Goal: Check status: Check status

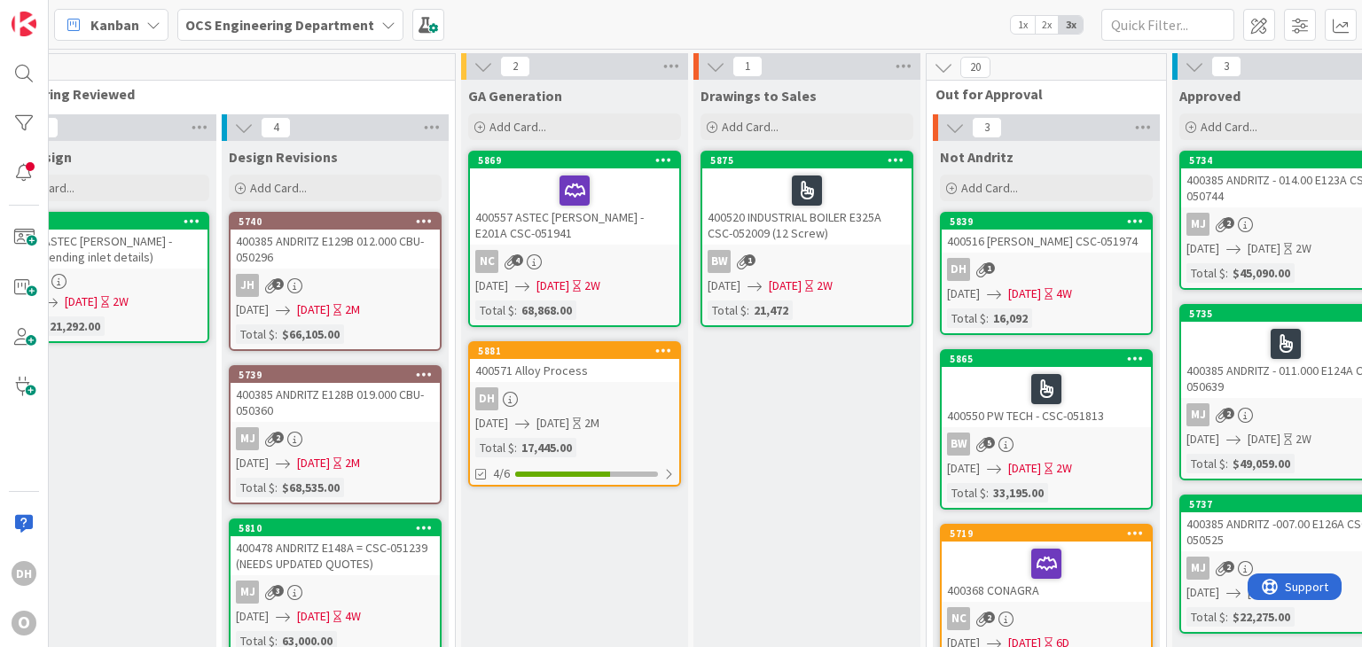
scroll to position [0, 363]
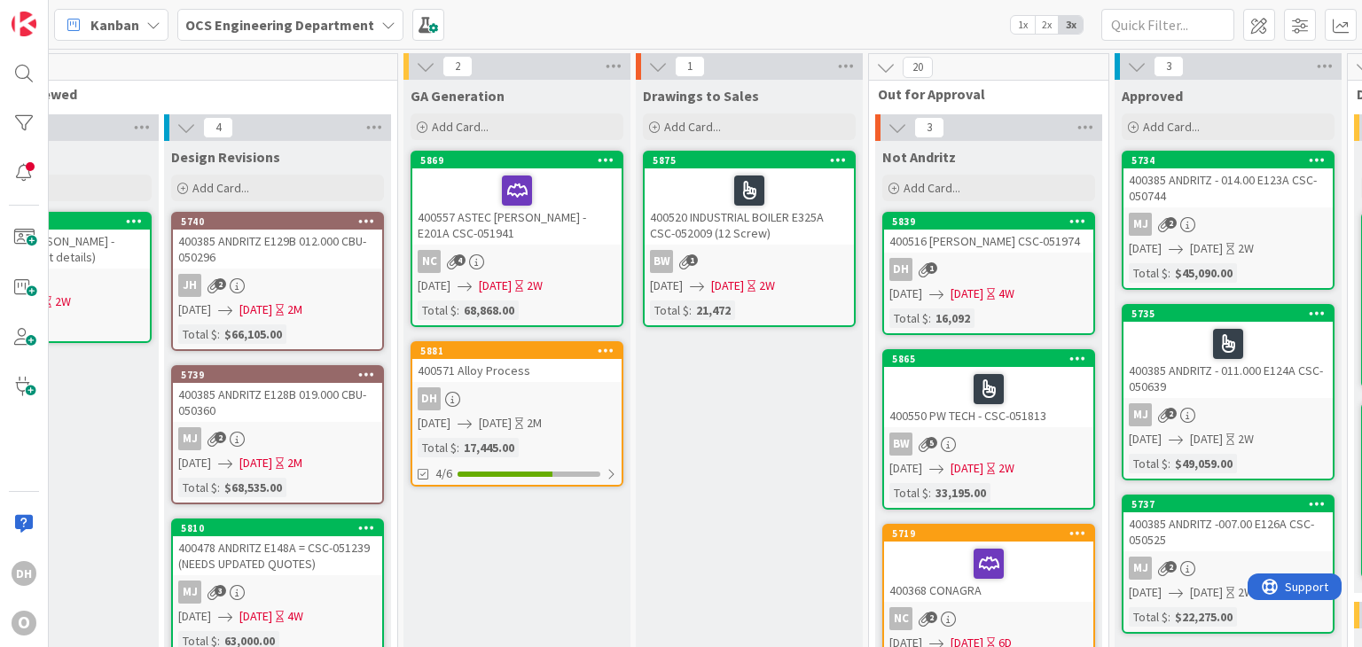
click at [539, 408] on div "DH" at bounding box center [516, 398] width 209 height 23
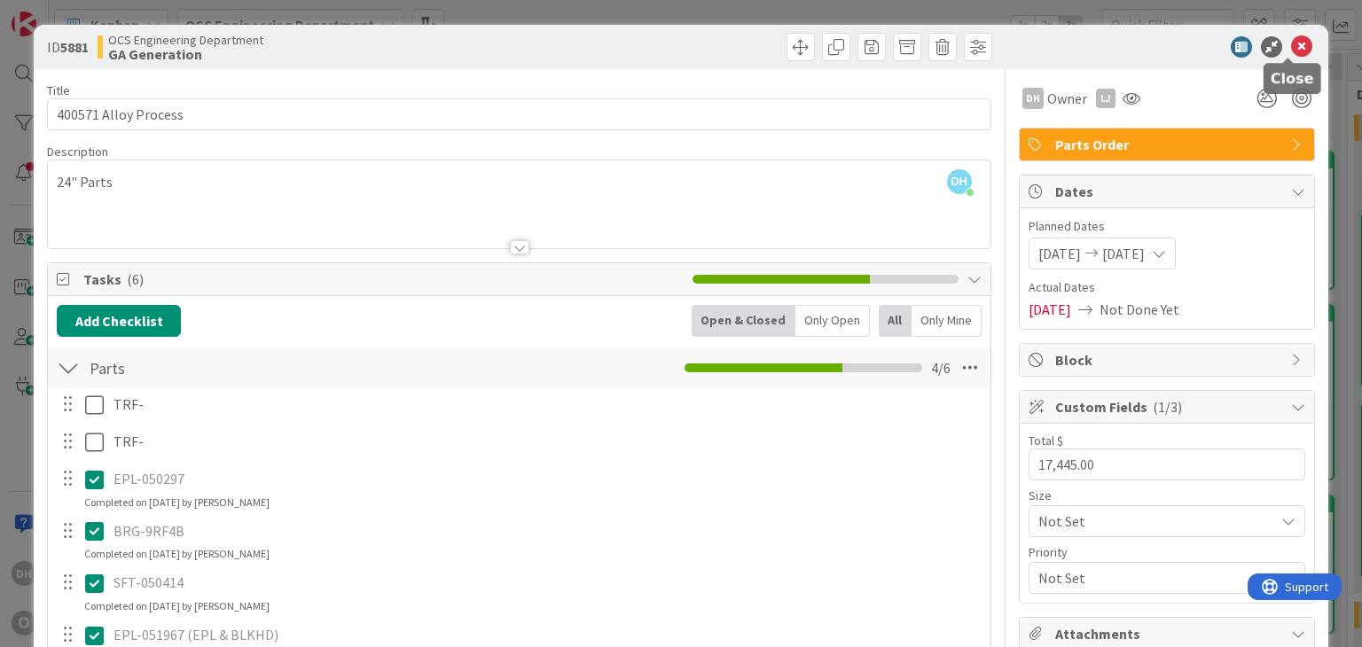
drag, startPoint x: 1290, startPoint y: 53, endPoint x: 1272, endPoint y: 55, distance: 17.8
click at [1291, 53] on icon at bounding box center [1301, 46] width 21 height 21
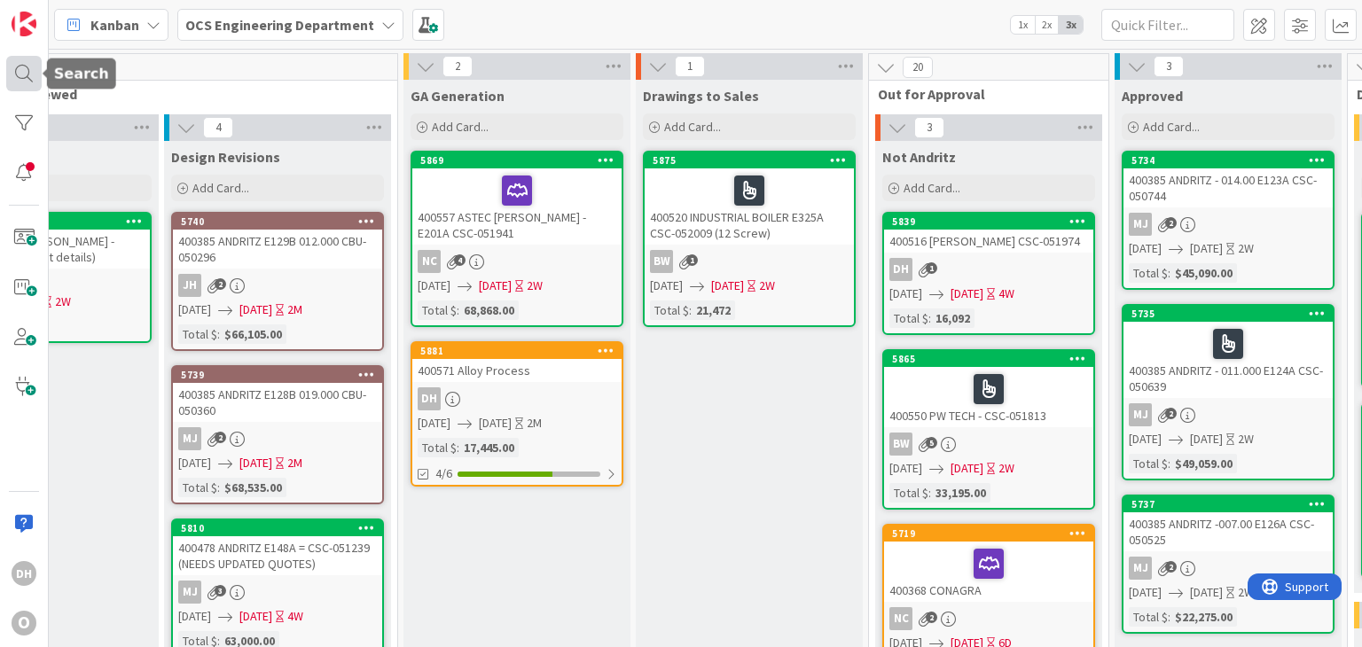
click at [41, 81] on div at bounding box center [23, 73] width 35 height 35
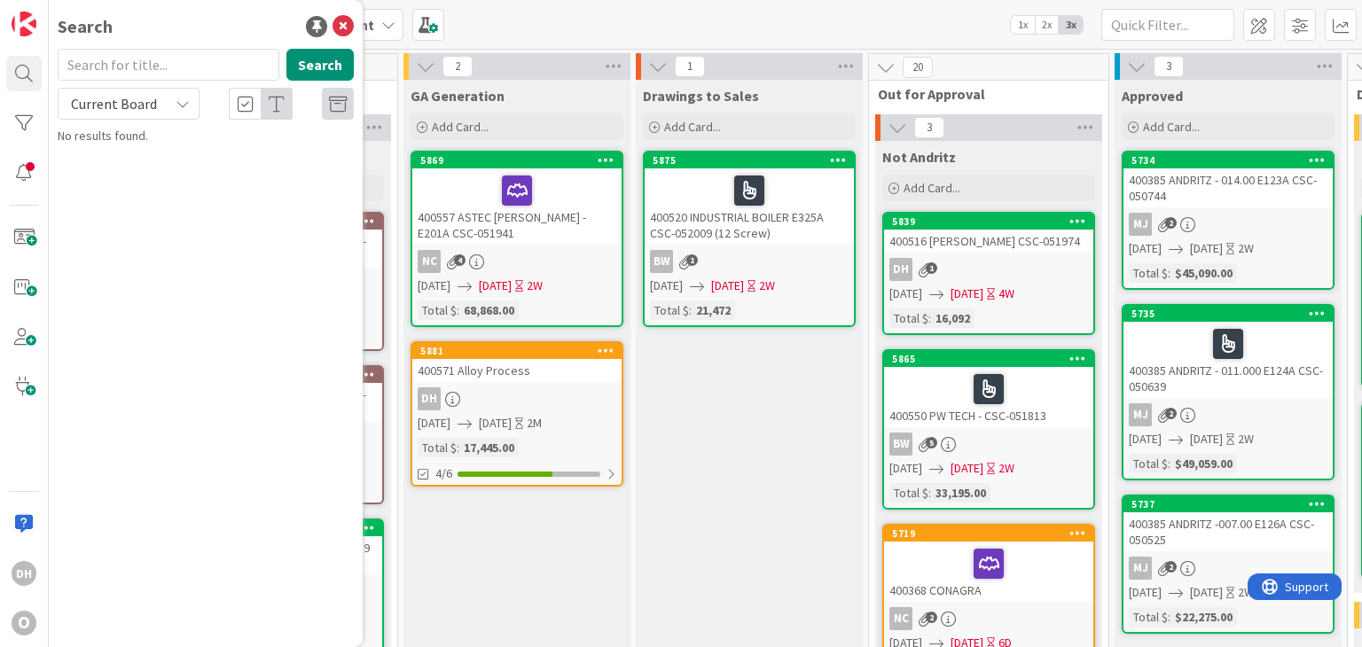
click at [139, 64] on input "text" at bounding box center [169, 65] width 222 height 32
type input "400390"
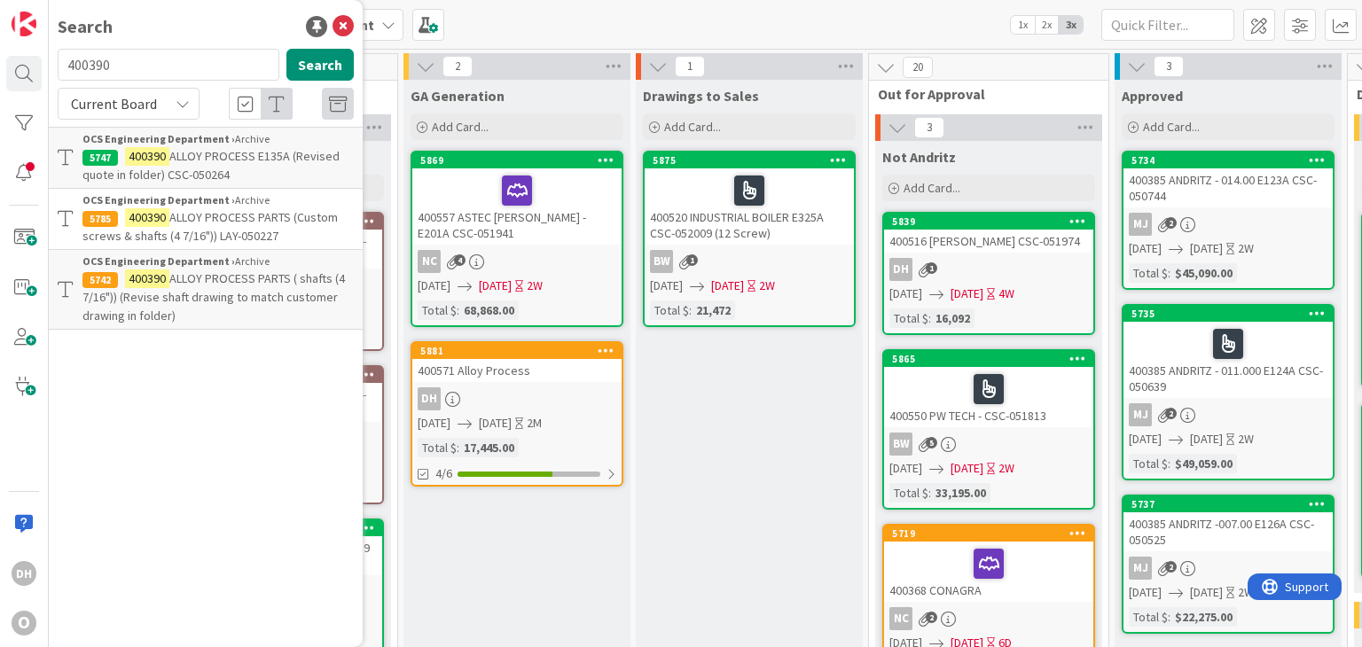
click at [245, 156] on span "ALLOY PROCESS E135A (Revised quote in folder) CSC-050264" at bounding box center [210, 165] width 257 height 35
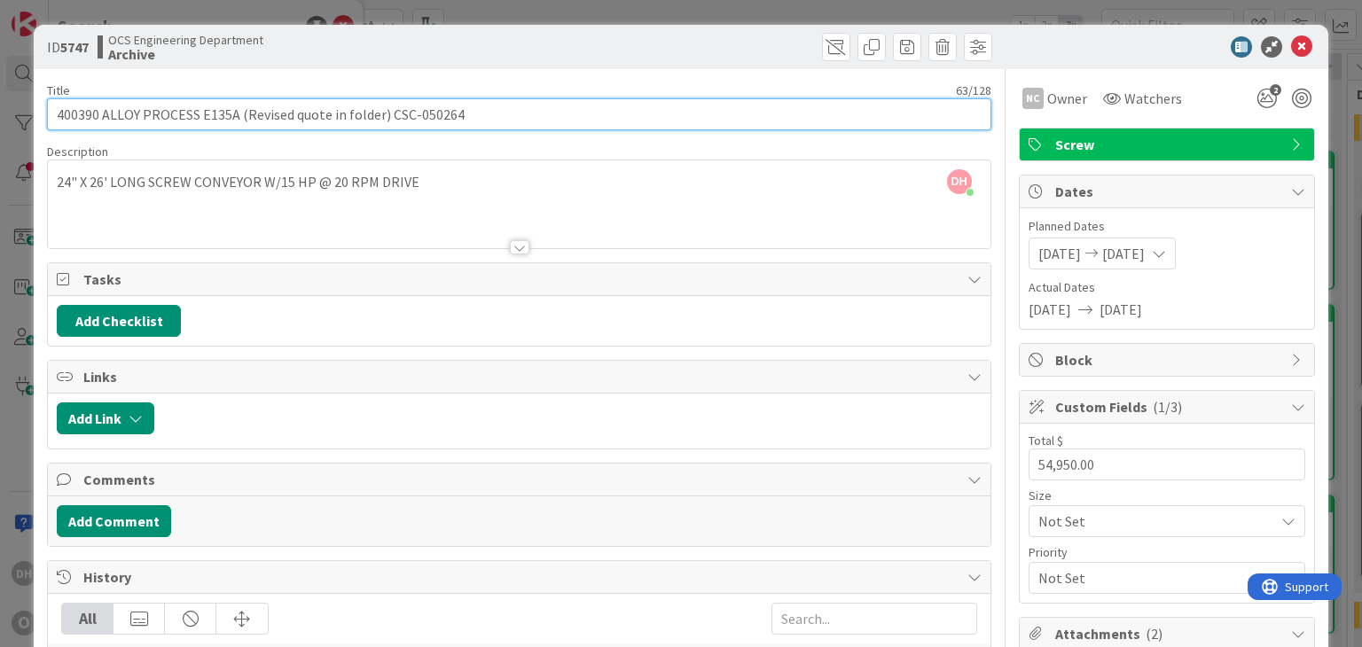
drag, startPoint x: 454, startPoint y: 117, endPoint x: 389, endPoint y: 129, distance: 65.7
click at [389, 129] on input "400390 ALLOY PROCESS E135A (Revised quote in folder) CSC-050264" at bounding box center [518, 114] width 943 height 32
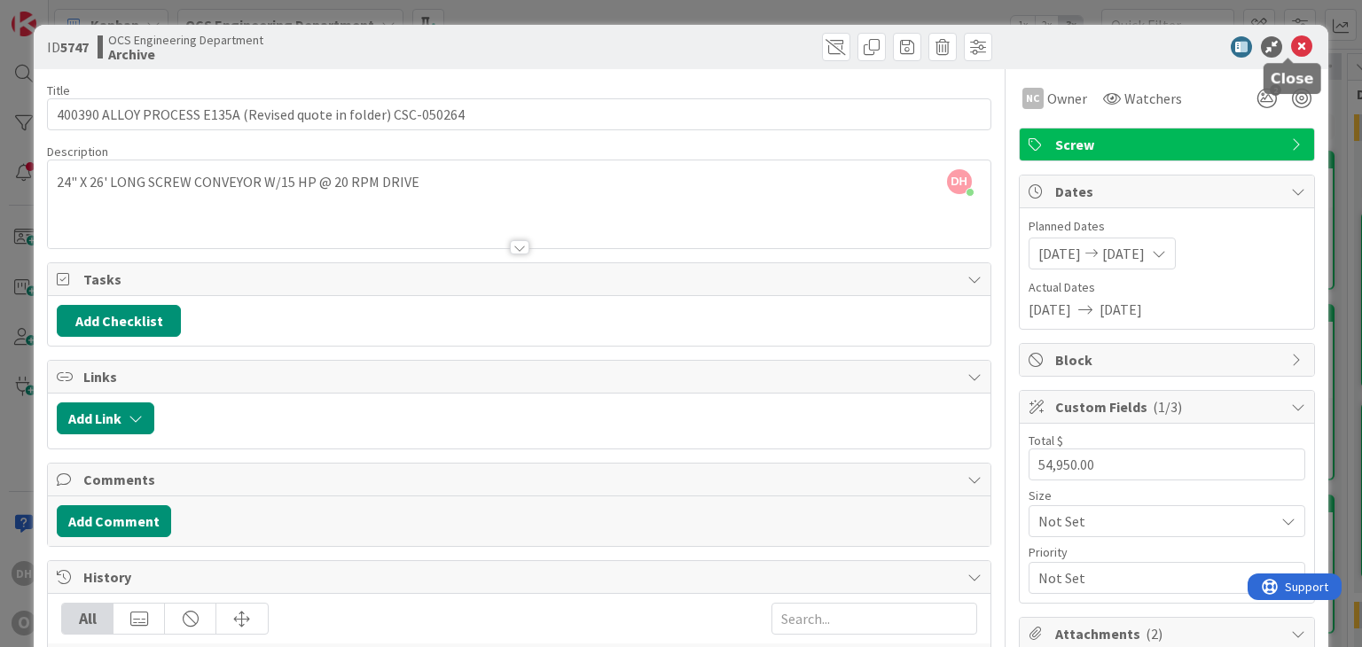
click at [1291, 40] on icon at bounding box center [1301, 46] width 21 height 21
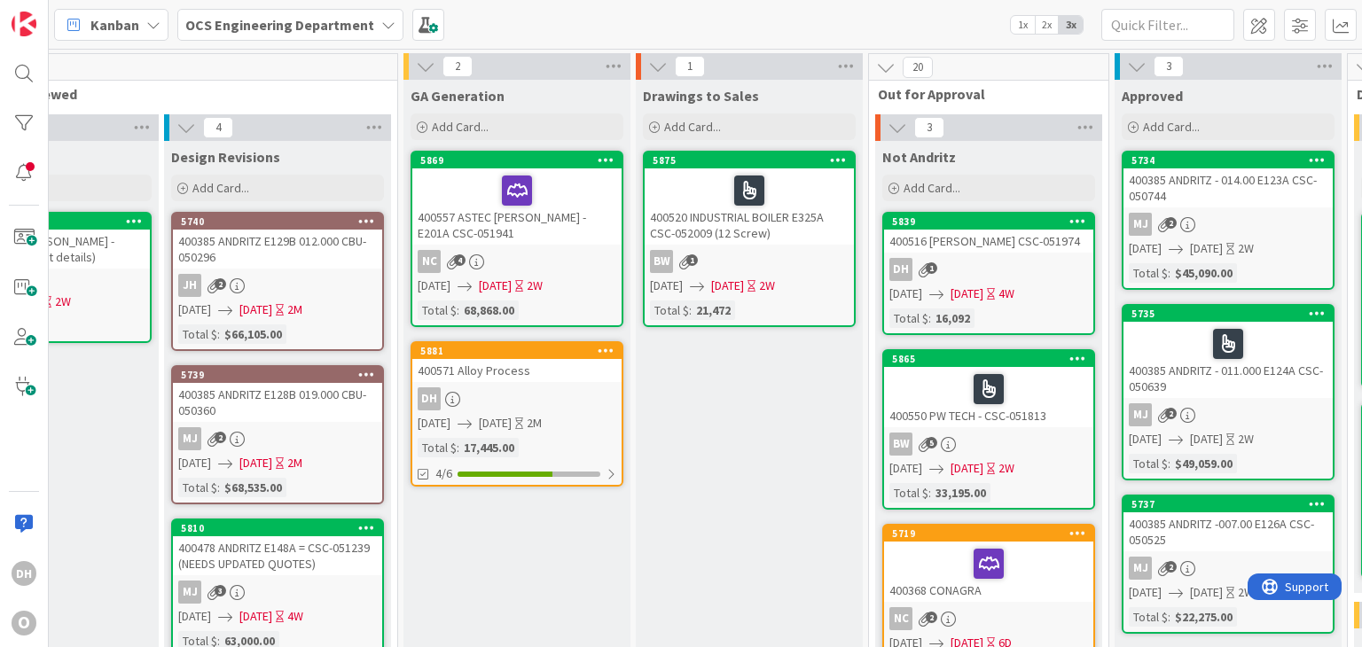
click at [532, 359] on div "400571 Alloy Process" at bounding box center [516, 370] width 209 height 23
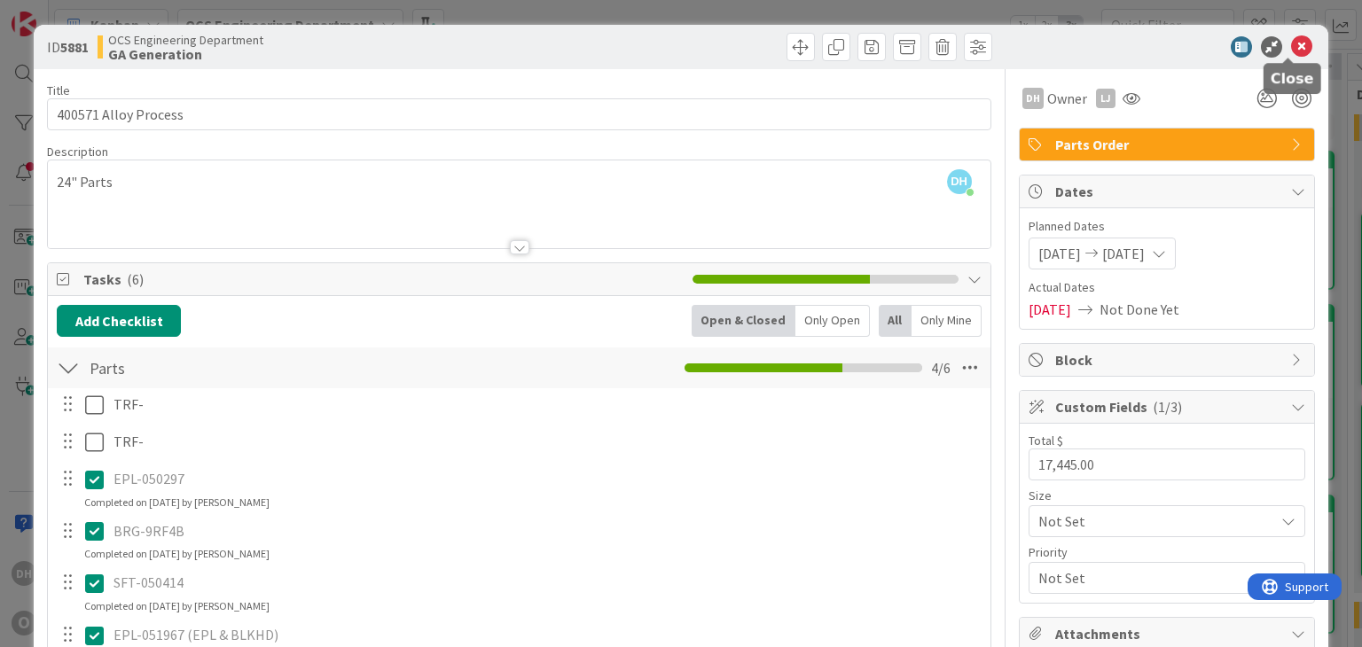
click at [1295, 51] on icon at bounding box center [1301, 46] width 21 height 21
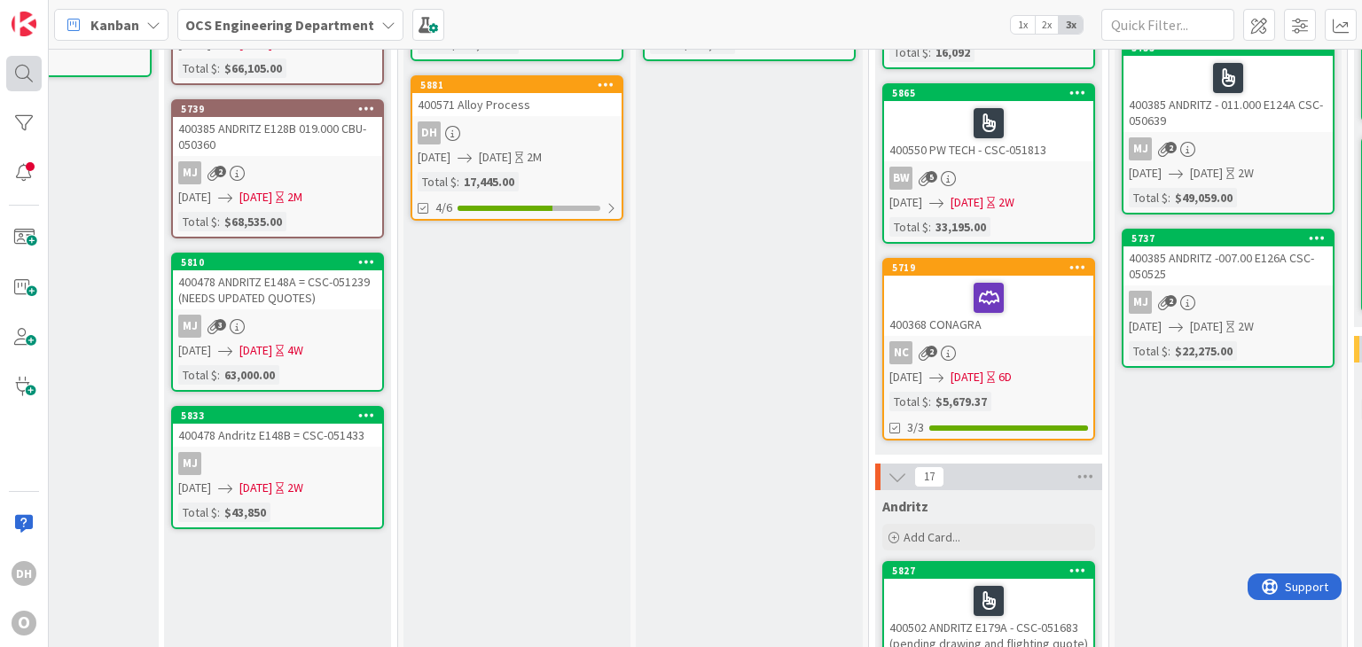
click at [35, 77] on div at bounding box center [23, 73] width 35 height 35
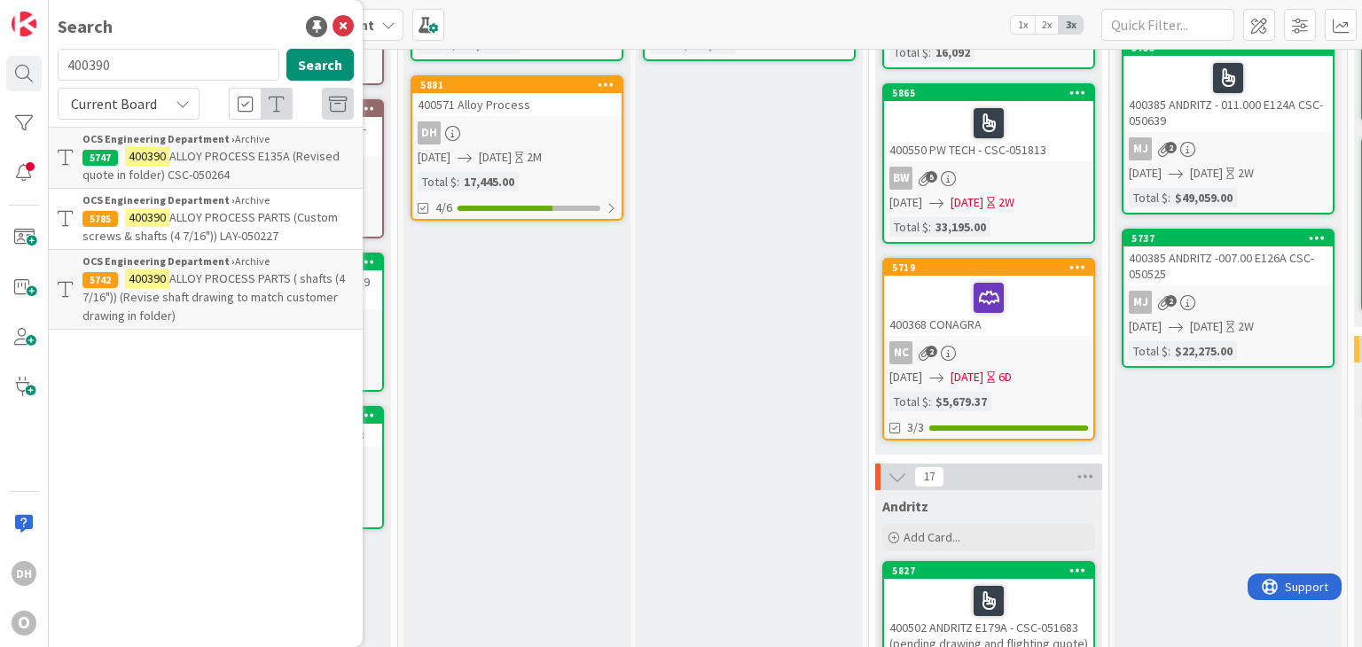
drag, startPoint x: 108, startPoint y: 60, endPoint x: 49, endPoint y: 67, distance: 59.7
click at [49, 67] on div "400390 Search" at bounding box center [205, 68] width 317 height 39
type input "400483"
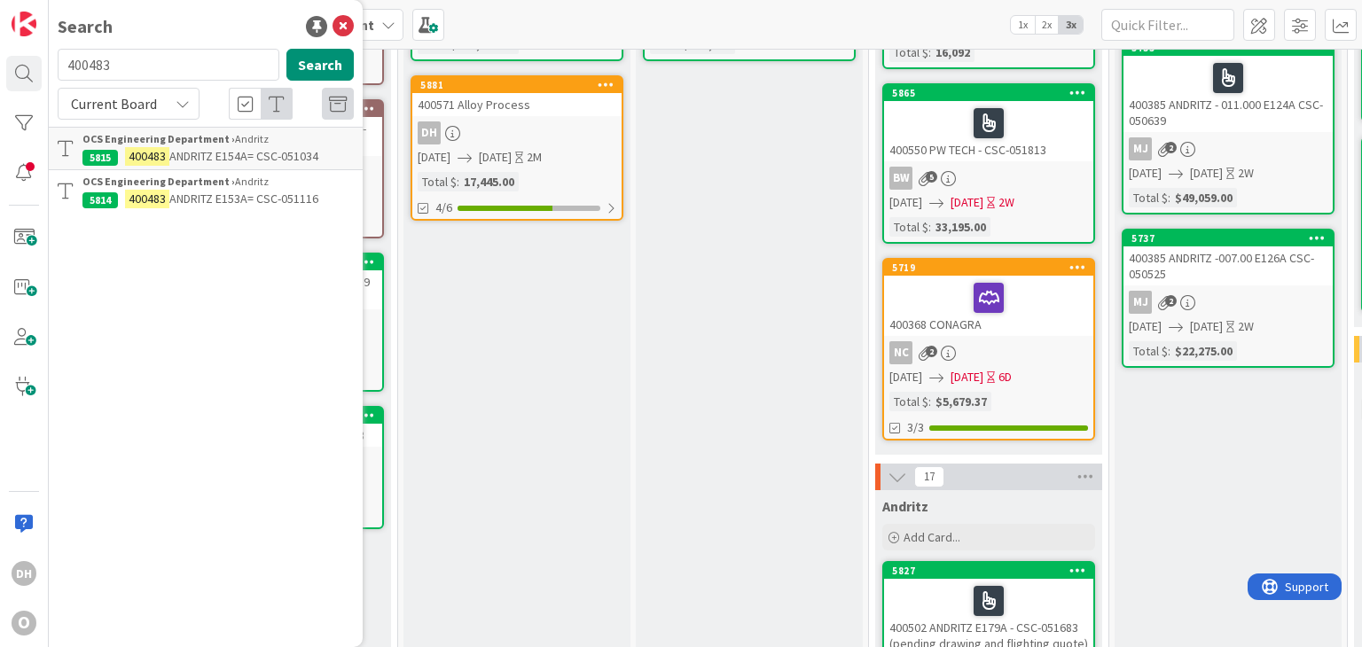
click at [241, 160] on span "ANDRITZ E154A= CSC-051034" at bounding box center [243, 156] width 149 height 16
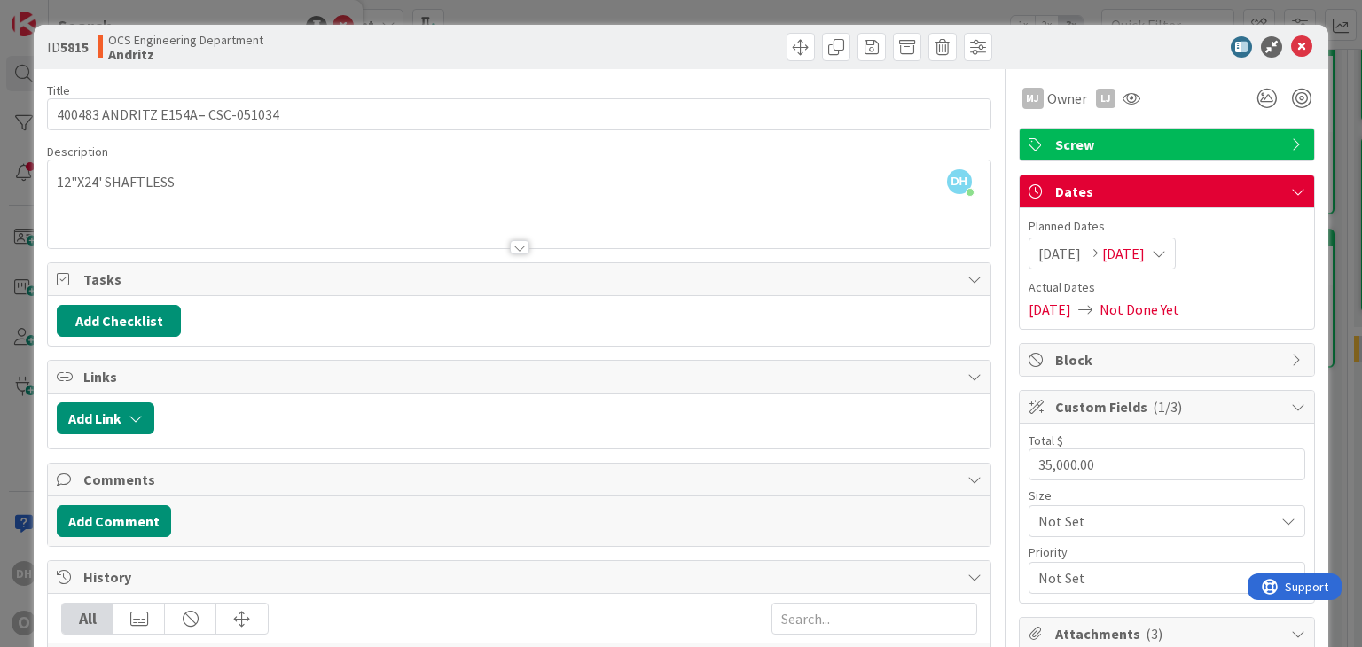
click at [1300, 36] on div at bounding box center [1158, 46] width 314 height 21
click at [1291, 42] on icon at bounding box center [1301, 46] width 21 height 21
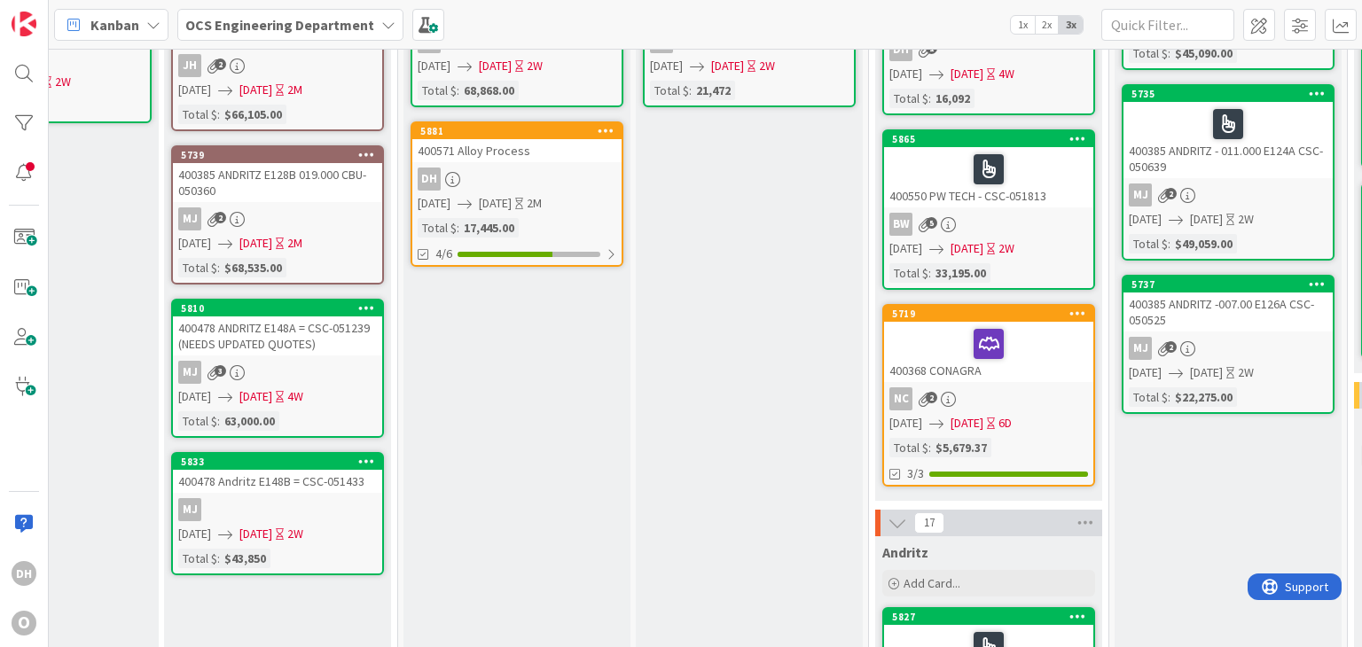
scroll to position [177, 363]
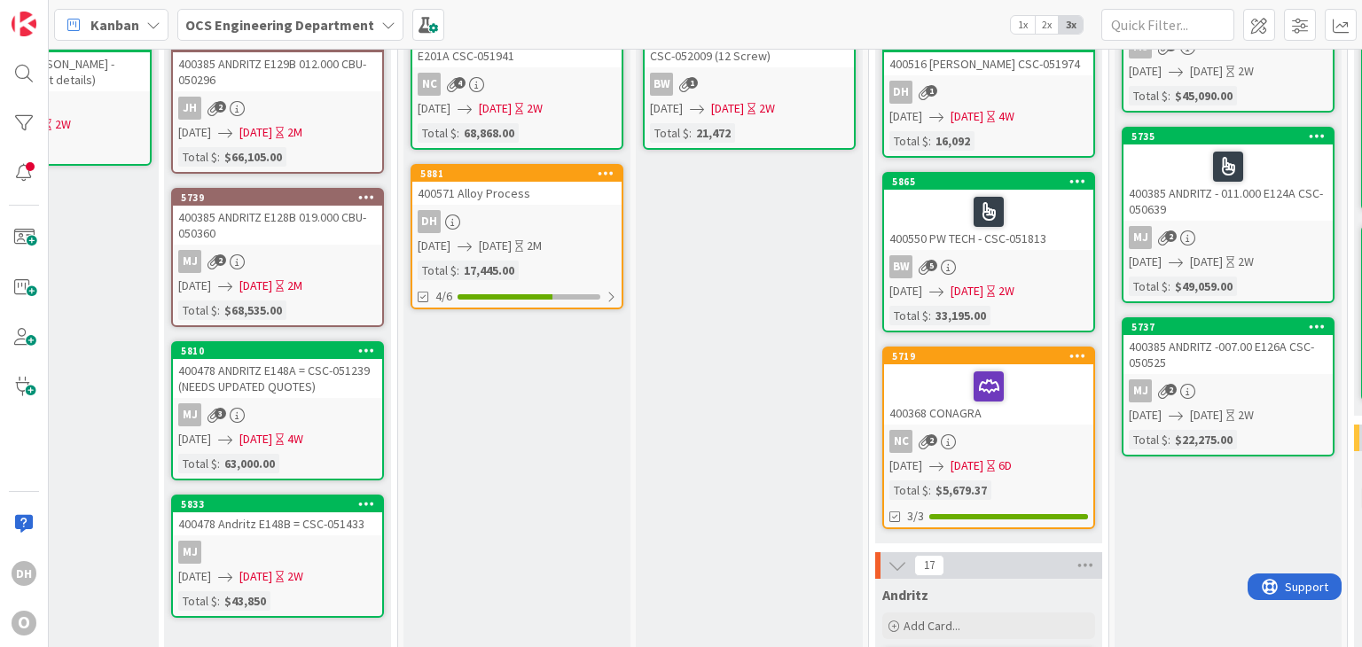
click at [525, 182] on div "400571 Alloy Process" at bounding box center [516, 193] width 209 height 23
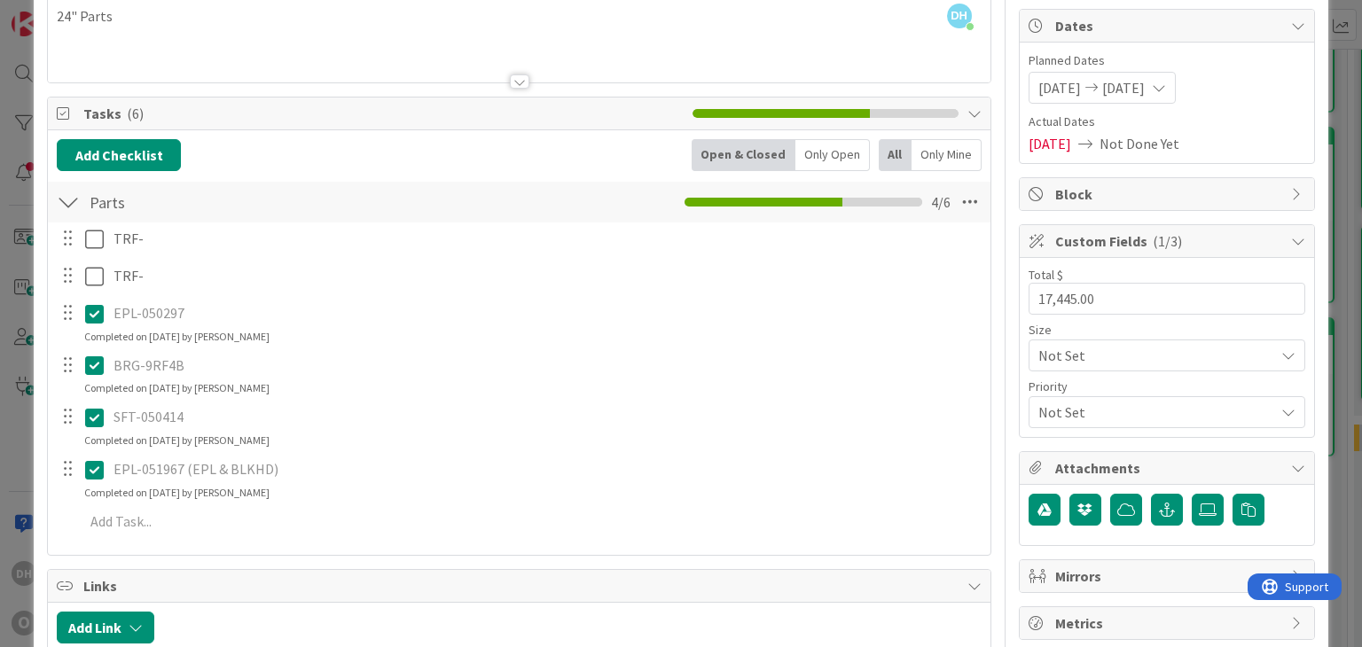
scroll to position [266, 0]
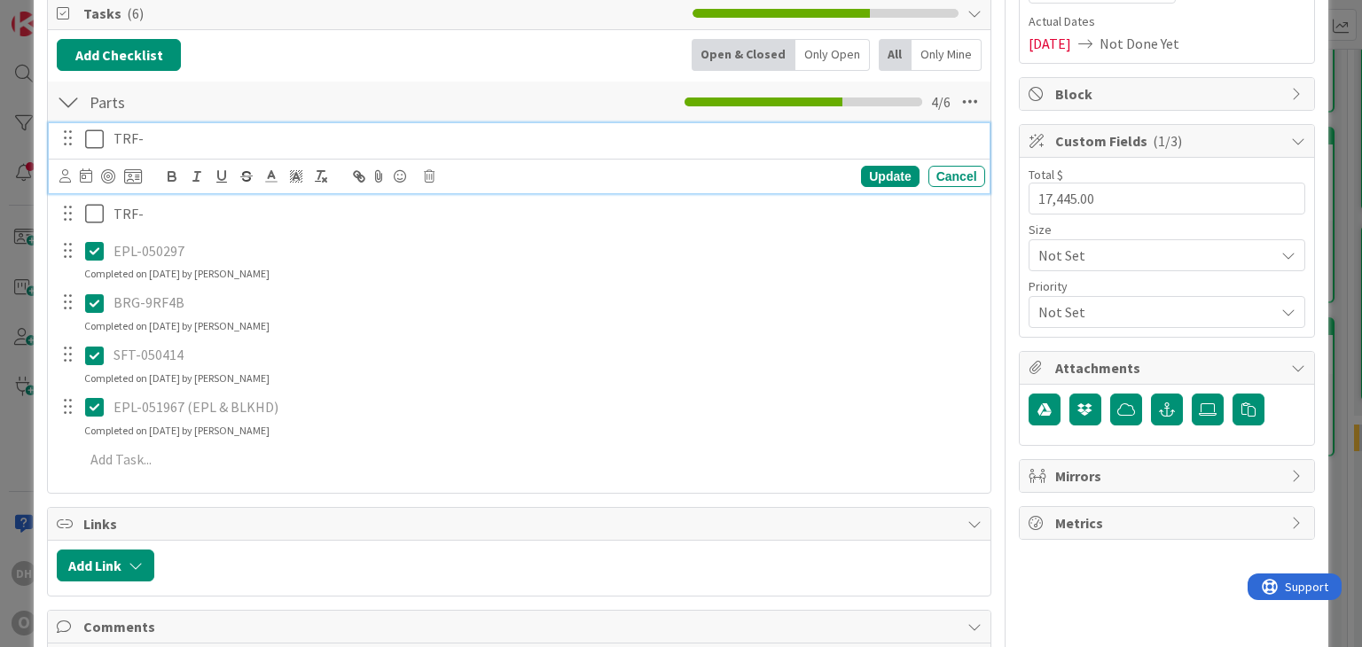
click at [184, 129] on p "TRF-" at bounding box center [546, 139] width 865 height 20
click at [92, 133] on icon at bounding box center [98, 139] width 27 height 21
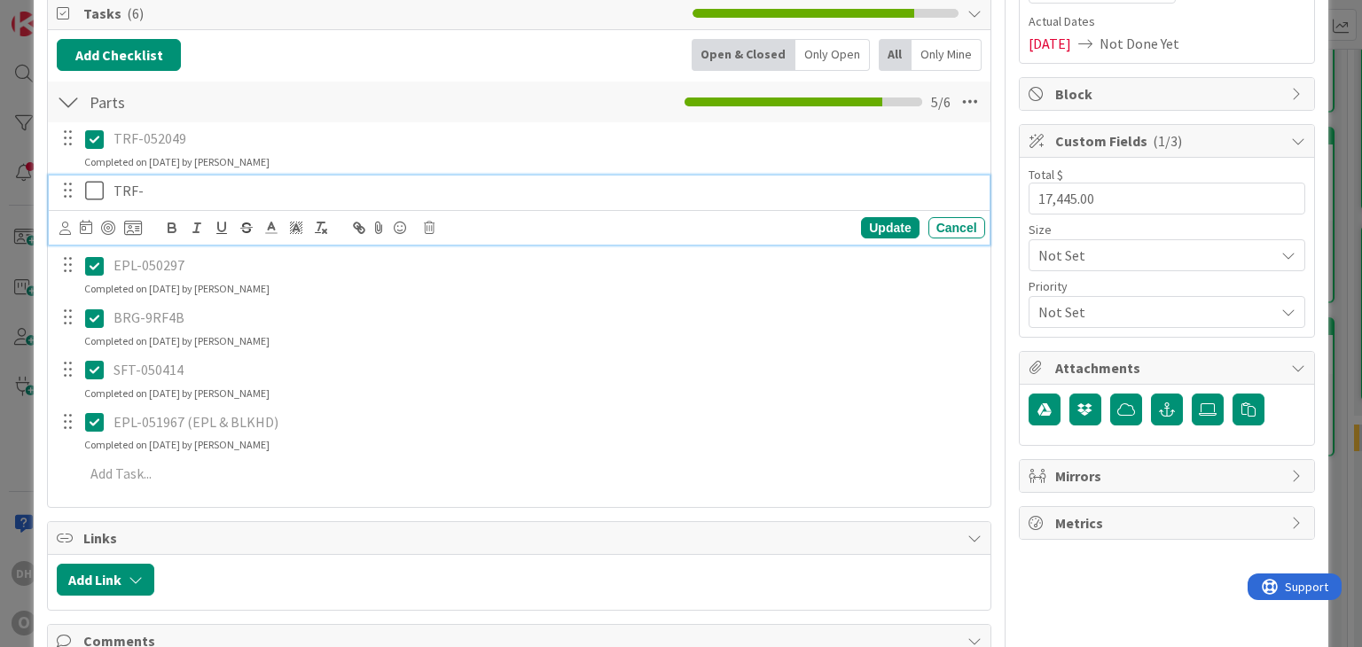
click at [174, 188] on p "TRF-" at bounding box center [546, 191] width 865 height 20
click at [176, 192] on p "TRF-" at bounding box center [546, 191] width 865 height 20
click at [82, 193] on div at bounding box center [81, 191] width 50 height 31
click at [96, 190] on icon at bounding box center [98, 190] width 27 height 21
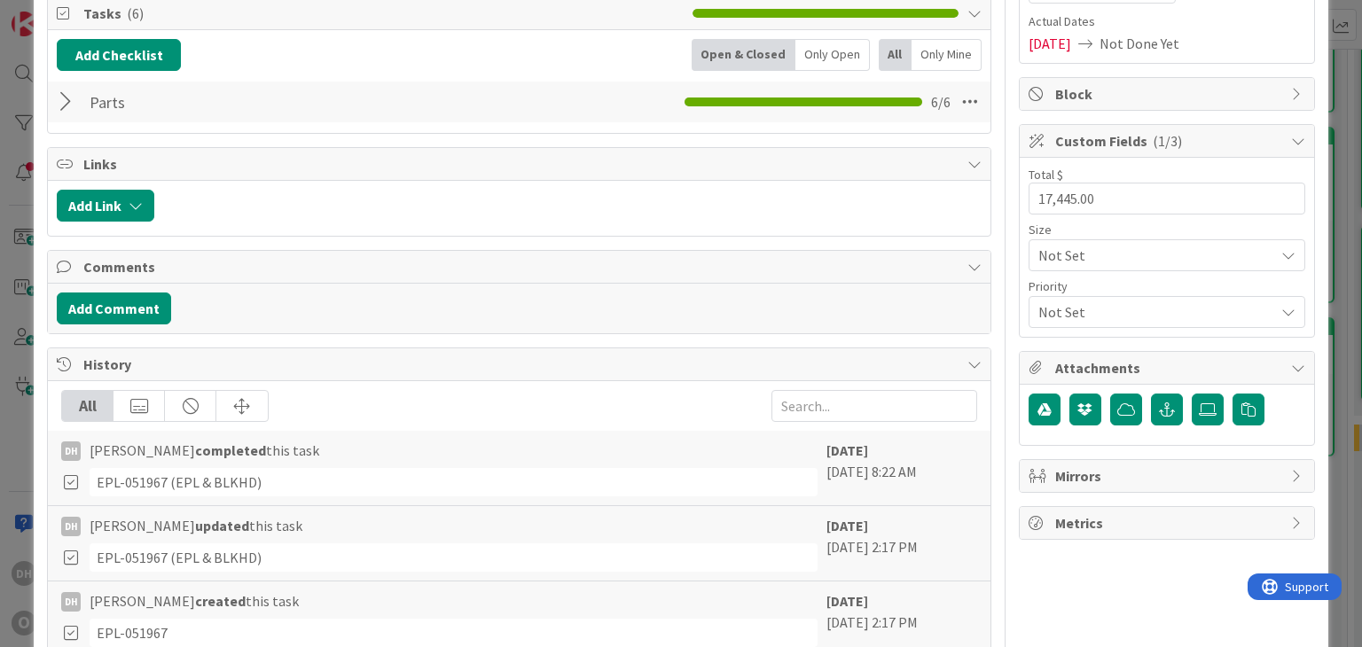
click at [58, 96] on div at bounding box center [68, 102] width 23 height 32
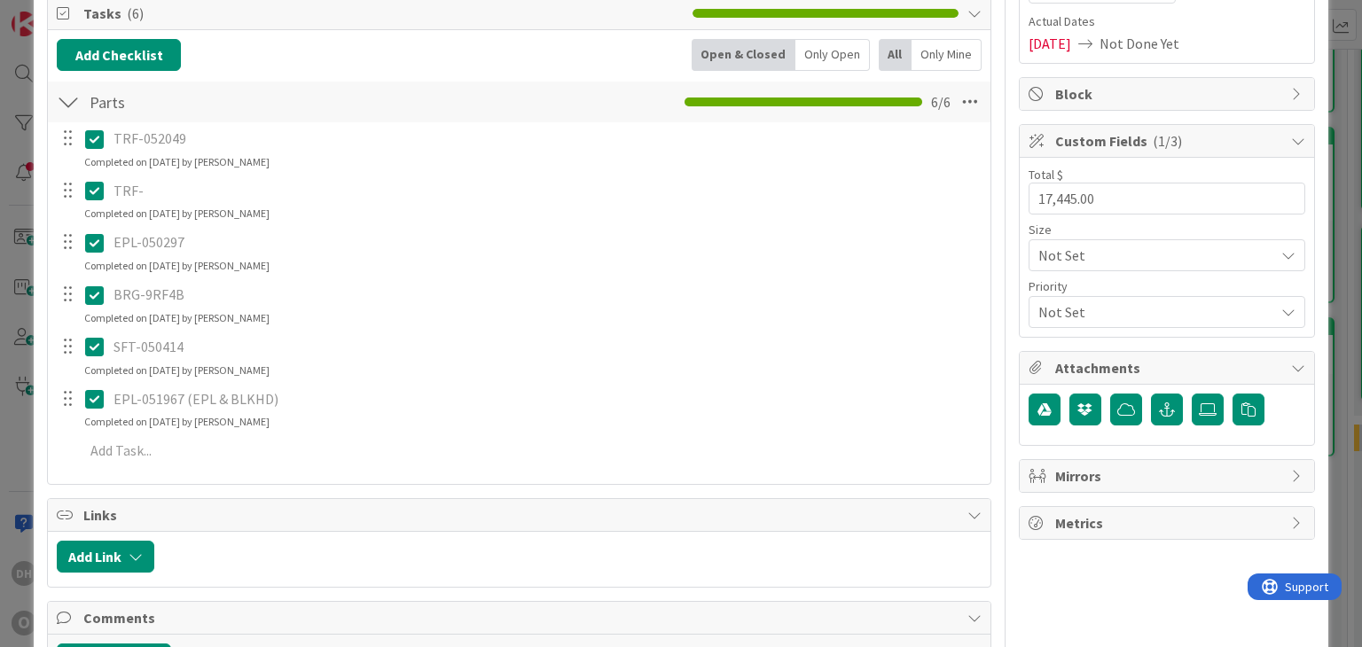
click at [168, 185] on p "TRF-" at bounding box center [546, 191] width 865 height 20
click at [98, 196] on icon at bounding box center [98, 190] width 27 height 21
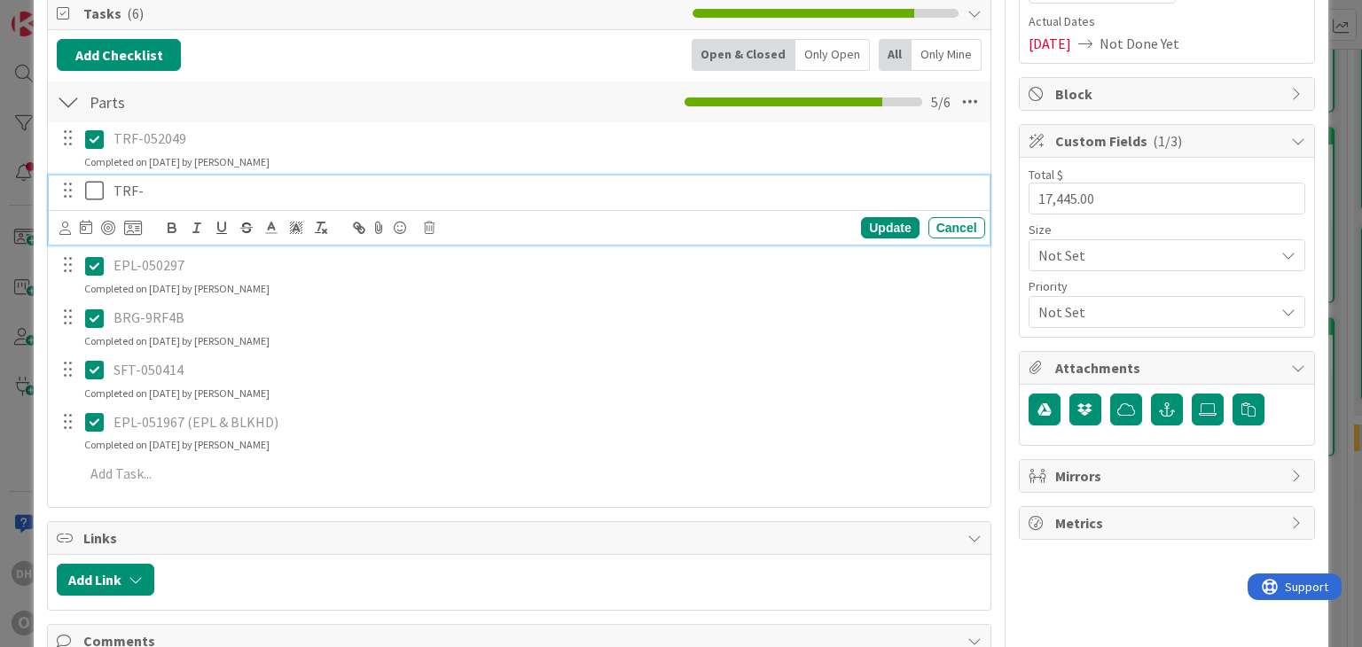
click at [188, 185] on p "TRF-" at bounding box center [546, 191] width 865 height 20
click at [880, 232] on div "Update" at bounding box center [890, 227] width 58 height 21
click at [96, 190] on icon at bounding box center [98, 190] width 27 height 21
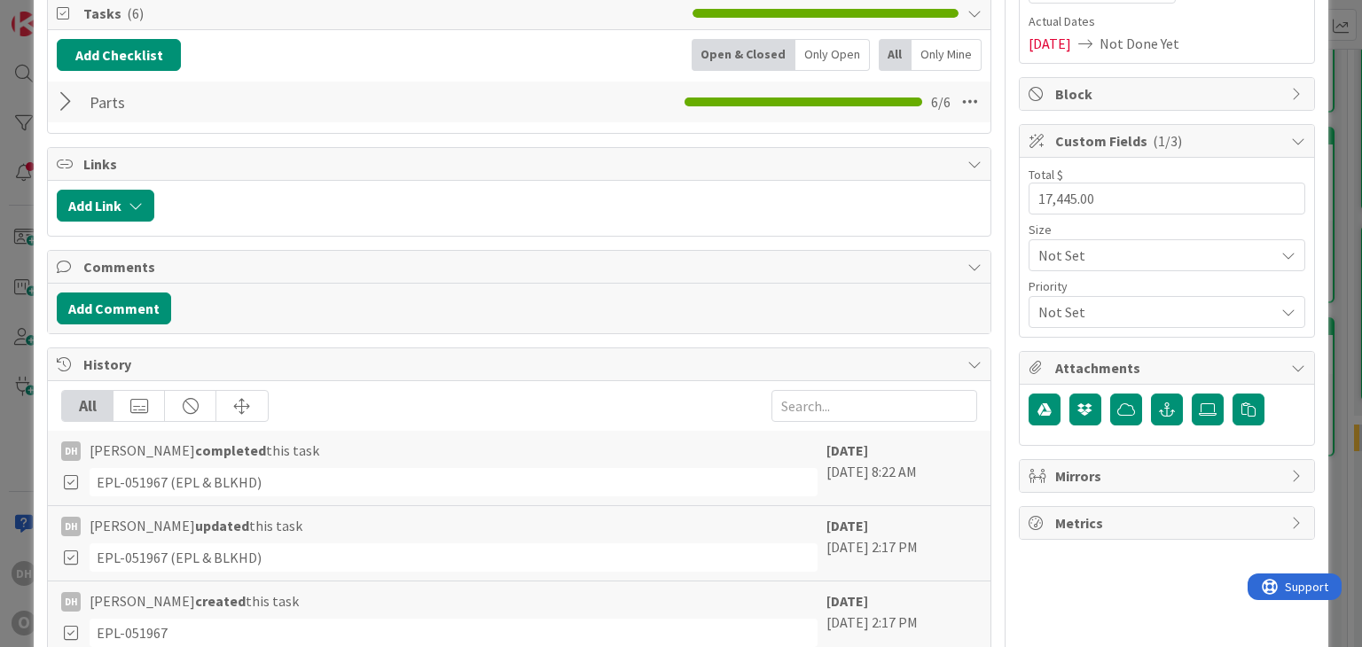
click at [68, 97] on div at bounding box center [68, 102] width 23 height 32
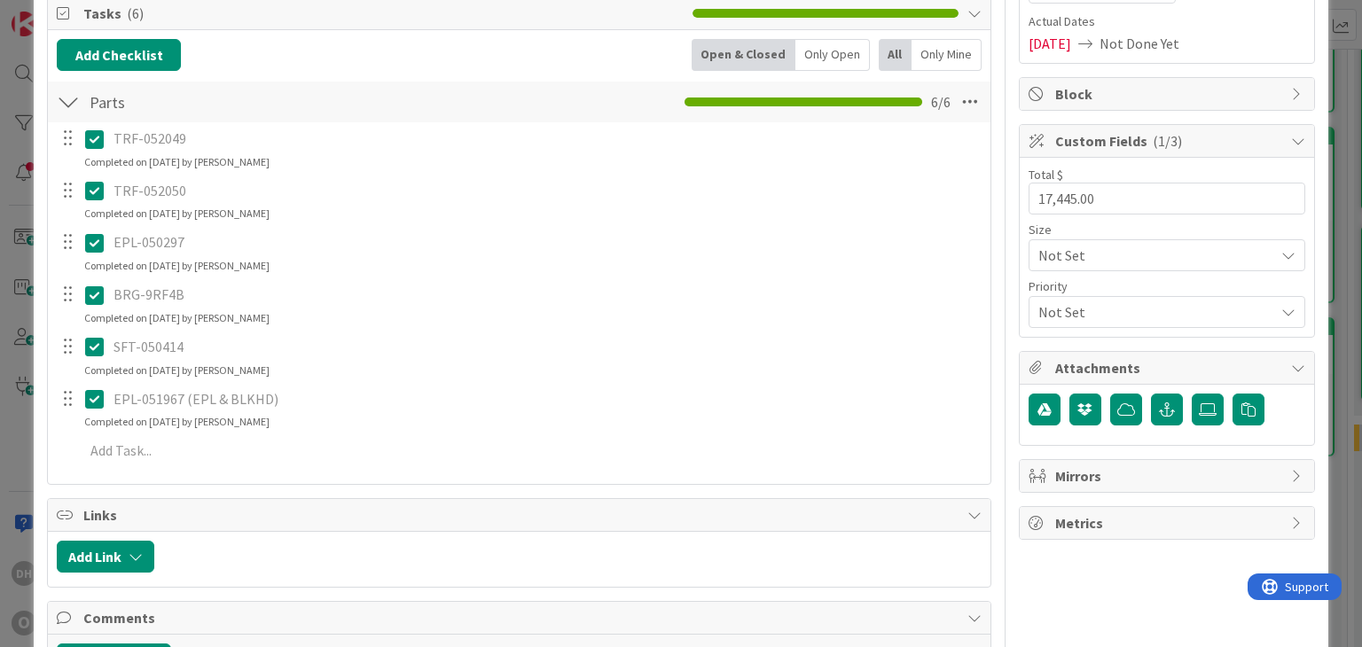
click at [88, 239] on icon at bounding box center [98, 242] width 27 height 21
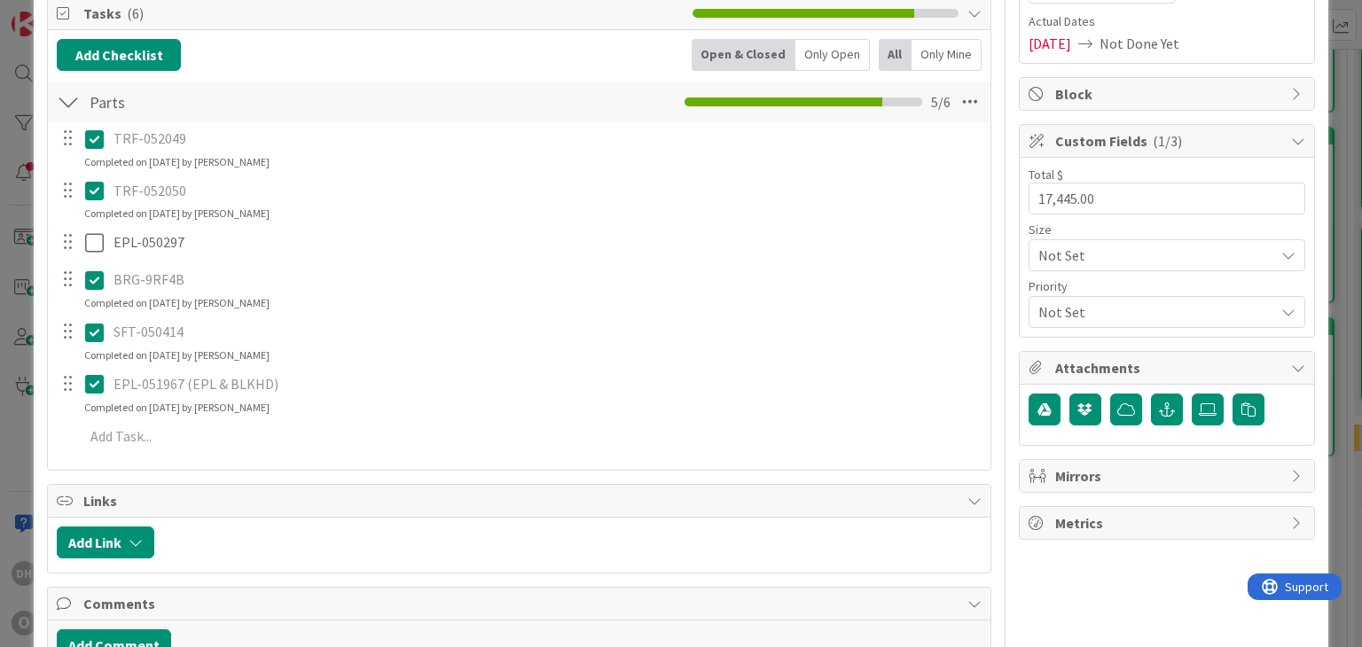
click at [90, 427] on div "TRF-052049 Update Cancel Completed on [DATE] by [PERSON_NAME] TRF-052050 Update…" at bounding box center [519, 290] width 924 height 337
click at [100, 377] on icon at bounding box center [98, 383] width 27 height 21
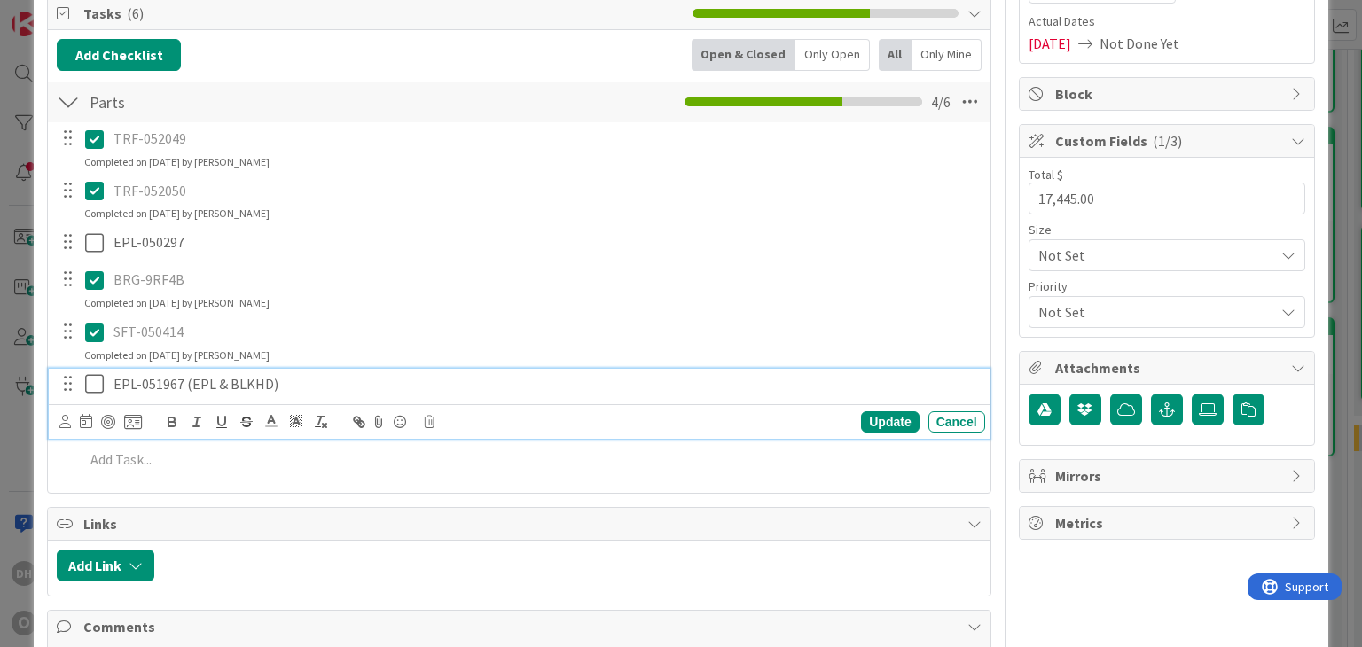
click at [285, 386] on p "EPL-051967 (EPL & BLKHD)" at bounding box center [546, 384] width 865 height 20
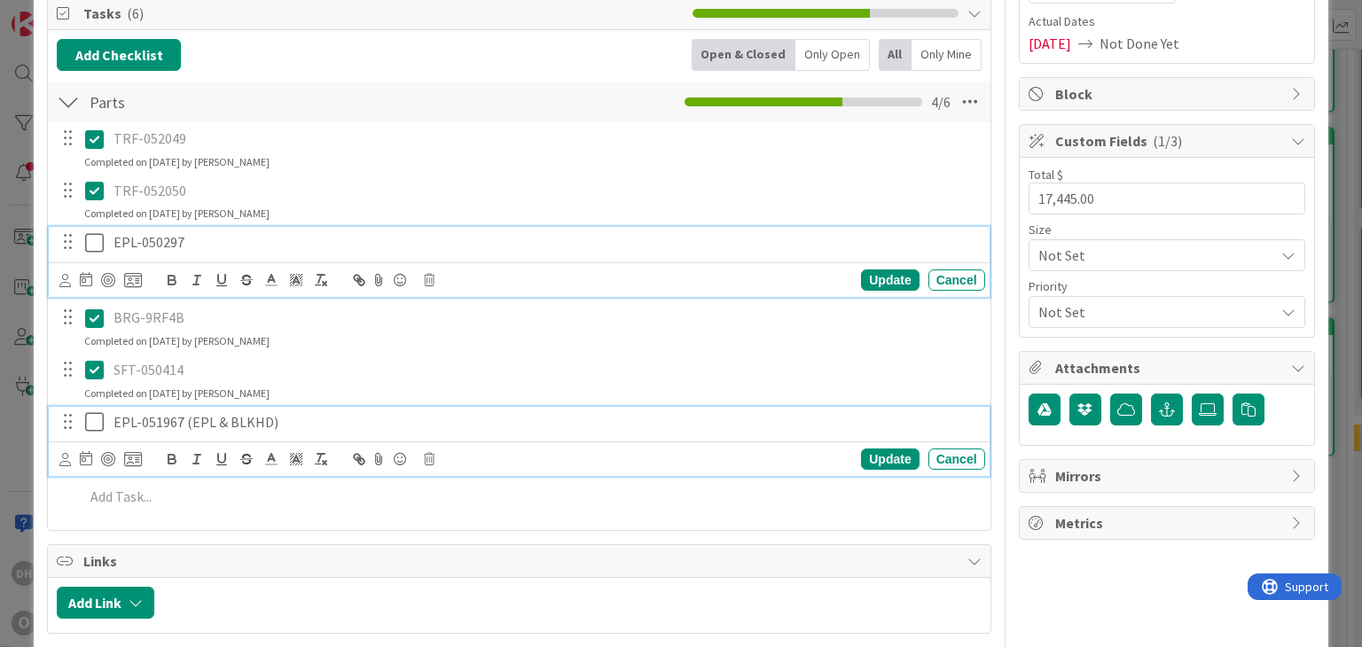
scroll to position [303, 0]
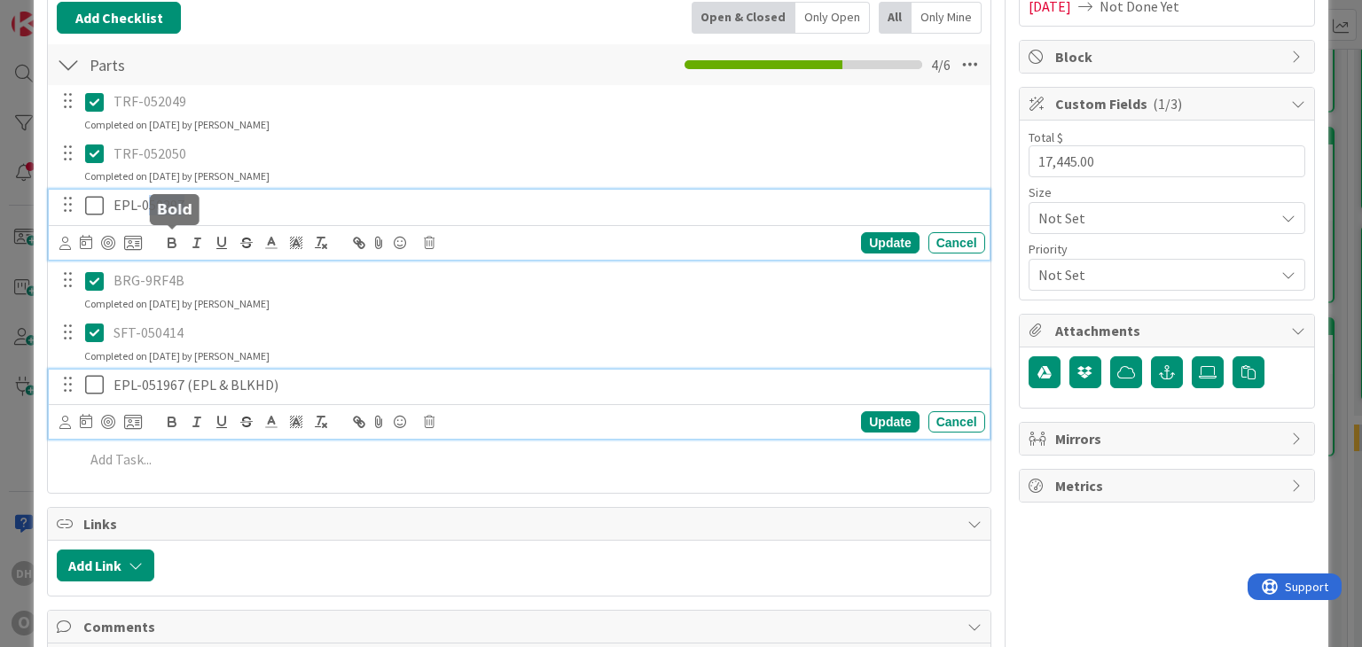
drag, startPoint x: 189, startPoint y: 236, endPoint x: 145, endPoint y: 240, distance: 43.7
click at [145, 240] on div "EPL-050297 Update Cancel" at bounding box center [519, 225] width 940 height 70
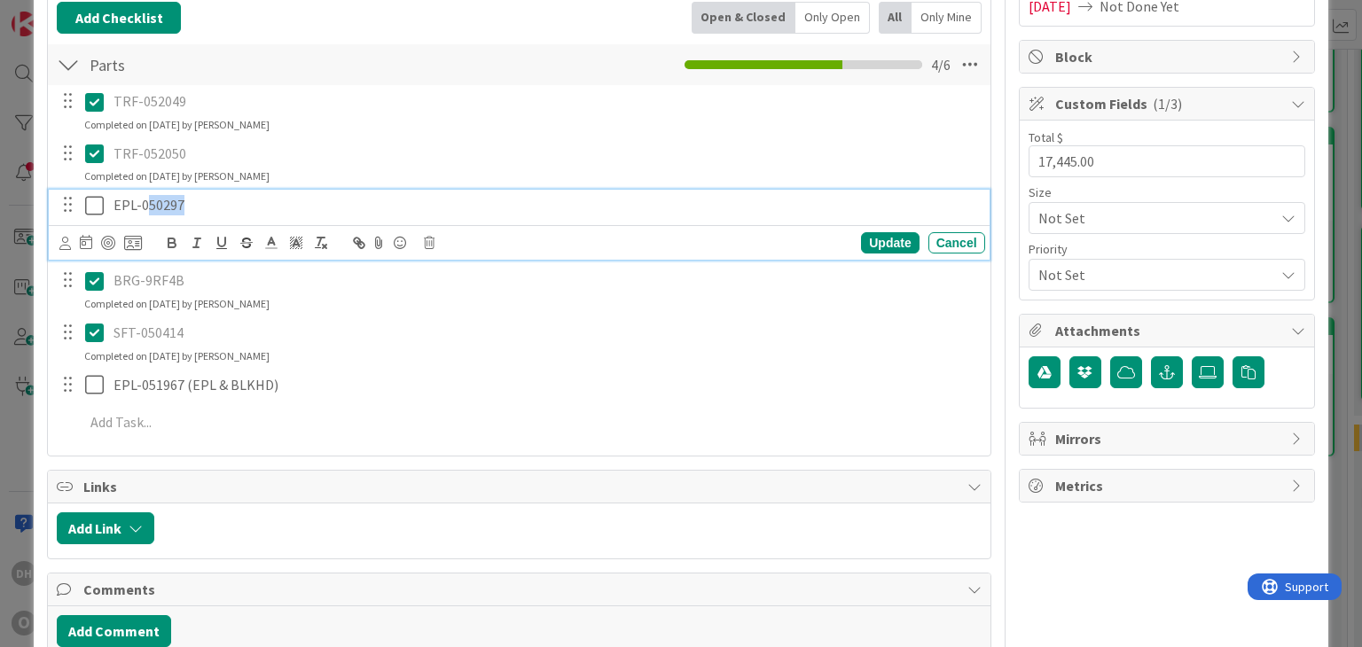
click at [216, 195] on p "EPL-050297" at bounding box center [546, 205] width 865 height 20
drag, startPoint x: 165, startPoint y: 200, endPoint x: 137, endPoint y: 206, distance: 28.0
click at [137, 206] on p "EPL-050297" at bounding box center [546, 205] width 865 height 20
click at [876, 242] on div "Update" at bounding box center [890, 242] width 58 height 21
click at [96, 207] on icon at bounding box center [98, 205] width 27 height 21
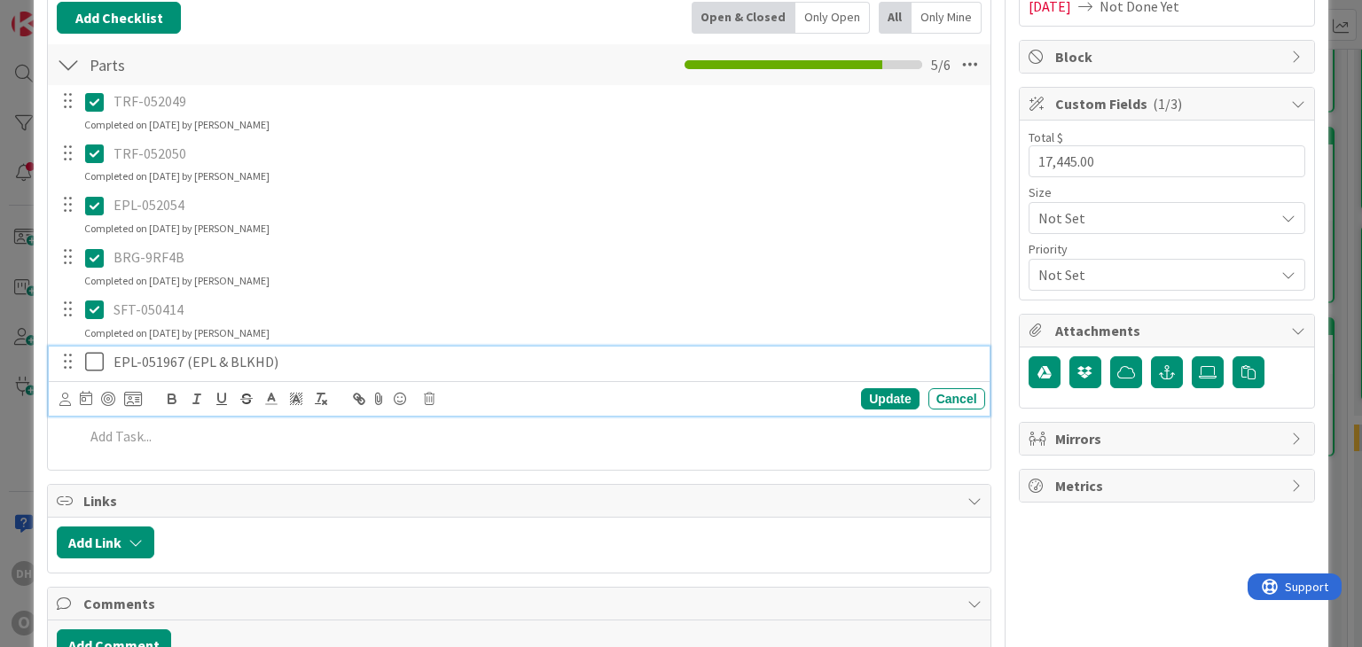
click at [98, 357] on icon at bounding box center [98, 361] width 27 height 21
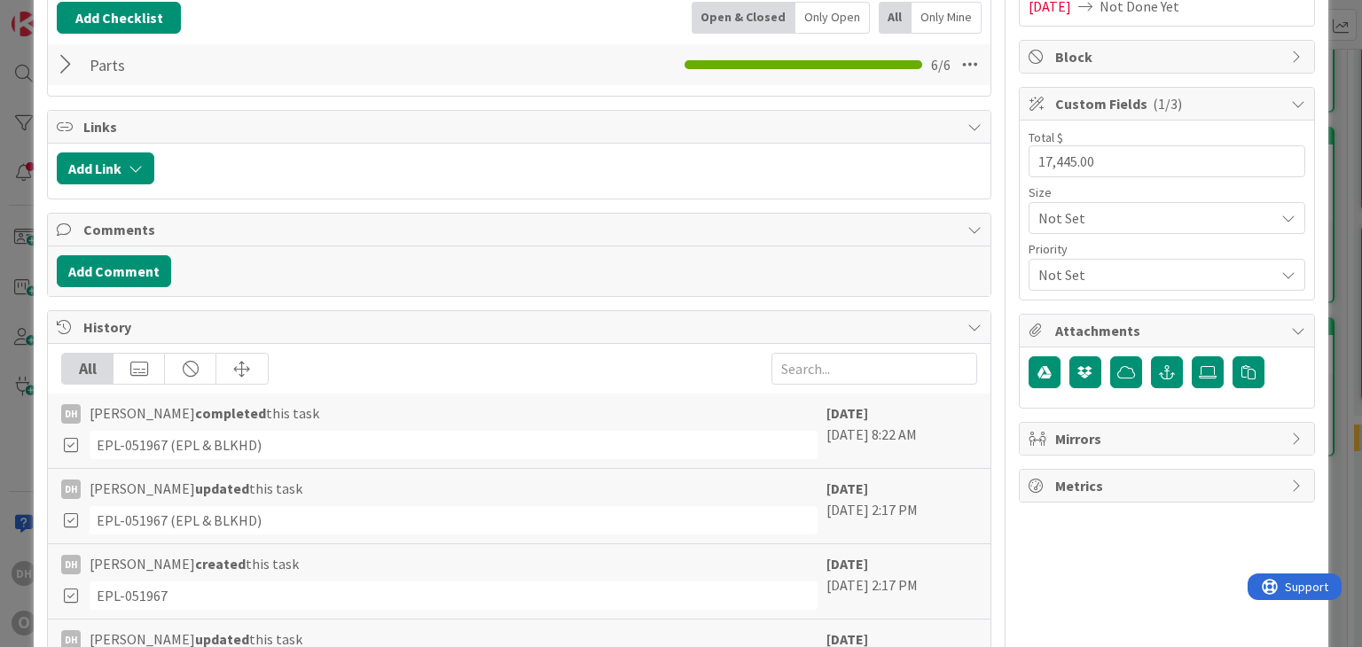
click at [64, 75] on div at bounding box center [68, 65] width 23 height 32
